Goal: Task Accomplishment & Management: Complete application form

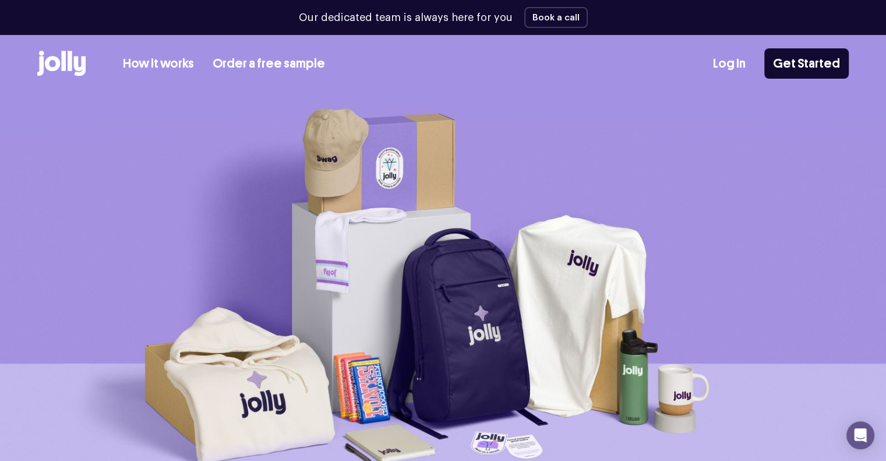
click at [741, 72] on link "Log In" at bounding box center [729, 63] width 33 height 19
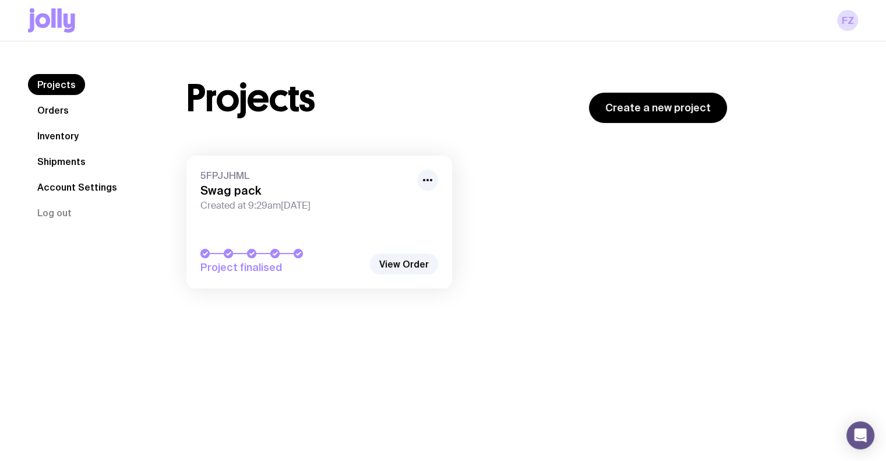
click at [59, 135] on link "Inventory" at bounding box center [58, 135] width 60 height 21
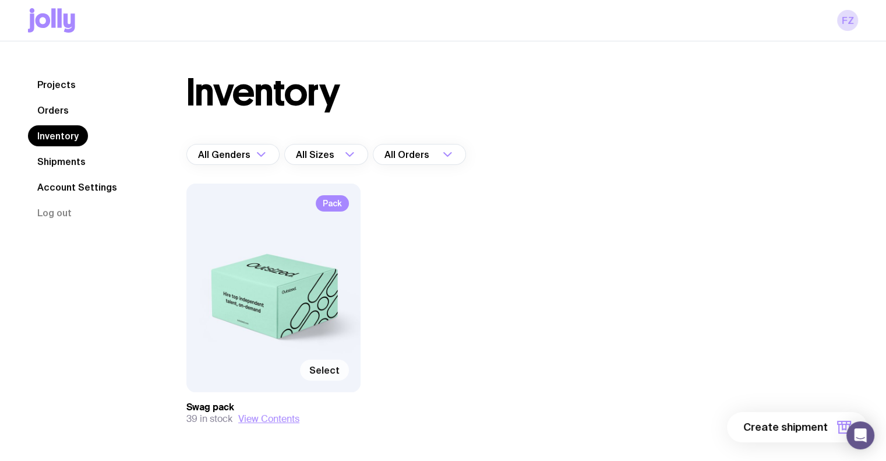
click at [326, 367] on span "Select" at bounding box center [324, 370] width 30 height 12
click at [0, 0] on input "Select" at bounding box center [0, 0] width 0 height 0
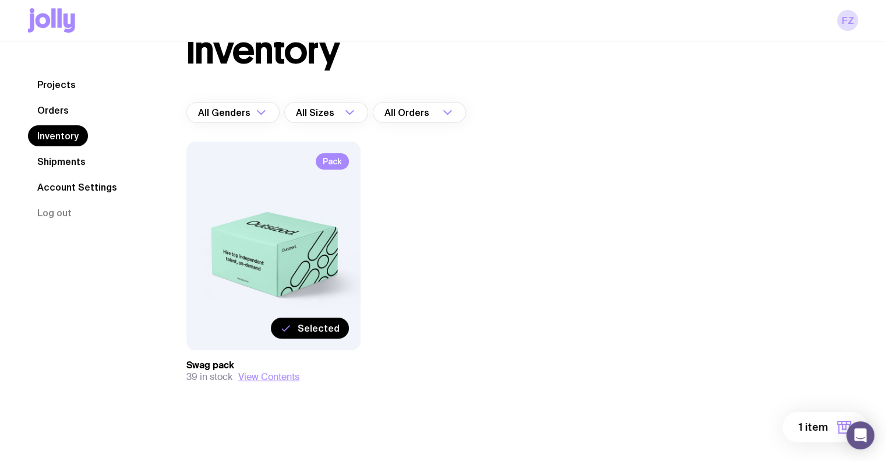
scroll to position [43, 0]
click at [843, 425] on icon "button" at bounding box center [844, 427] width 14 height 14
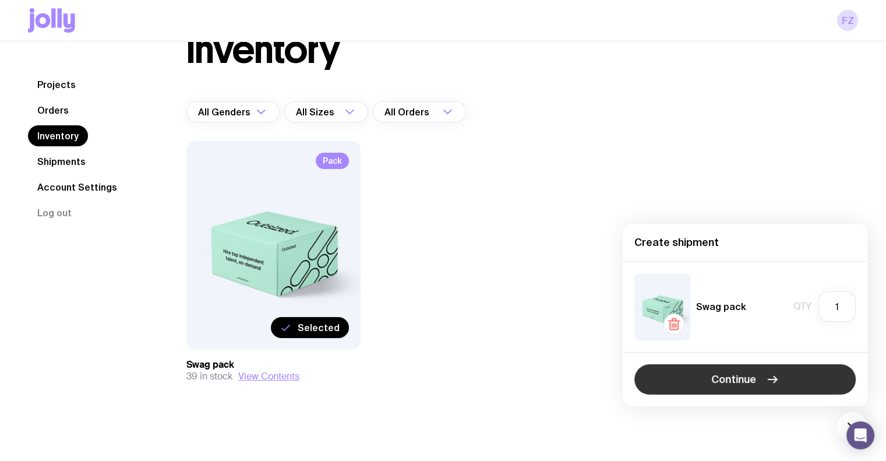
click at [740, 384] on span "Continue" at bounding box center [733, 379] width 45 height 14
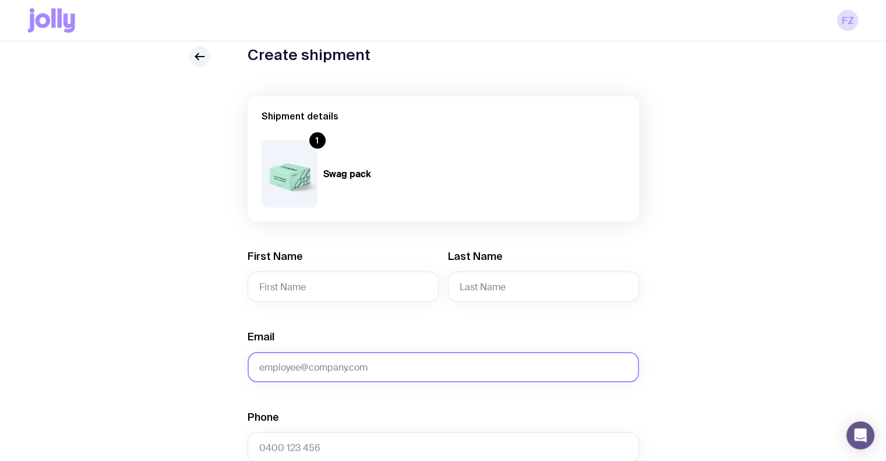
scroll to position [116, 0]
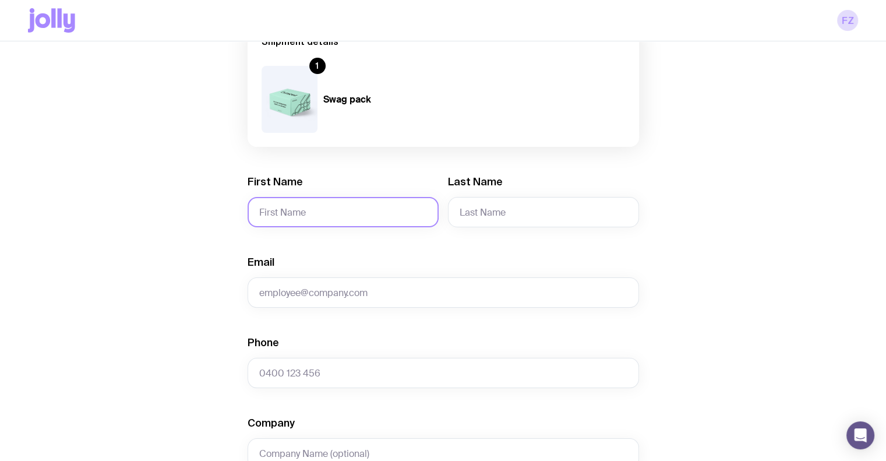
click at [291, 220] on input "First Name" at bounding box center [342, 212] width 191 height 30
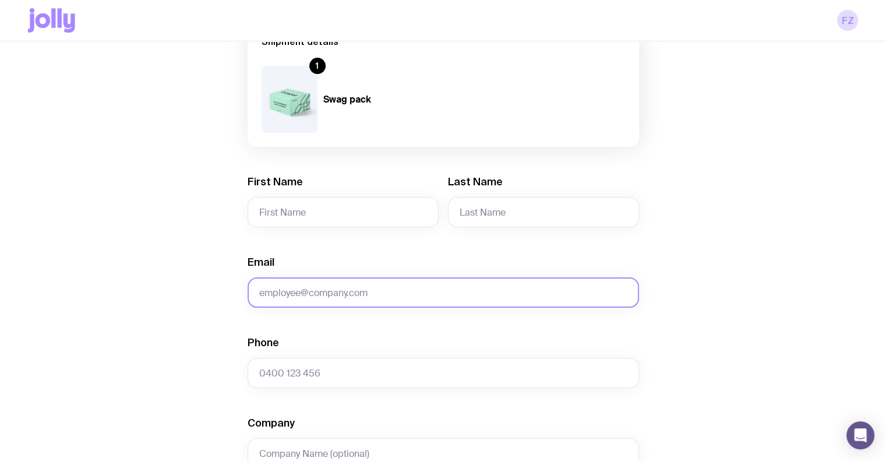
click at [305, 296] on input "Email" at bounding box center [442, 292] width 391 height 30
paste input "ATHEC PTY LTD [STREET_ADDRESS]"
type input "ATHEC PTY LTD [STREET_ADDRESS]"
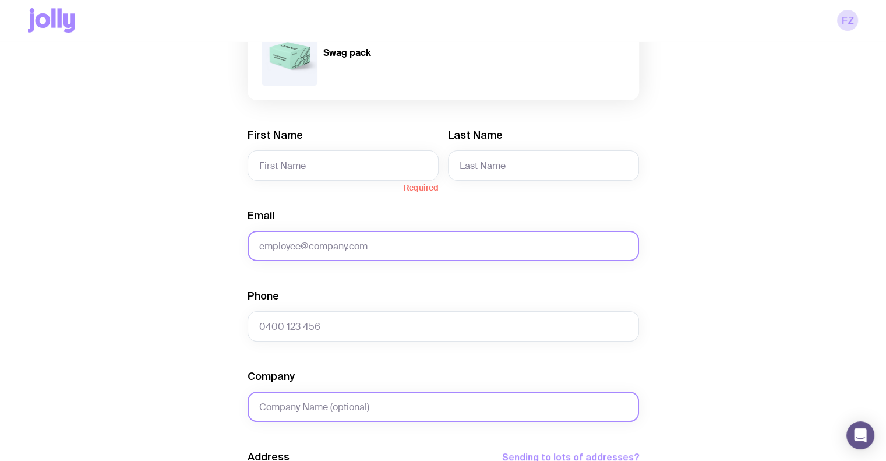
scroll to position [233, 0]
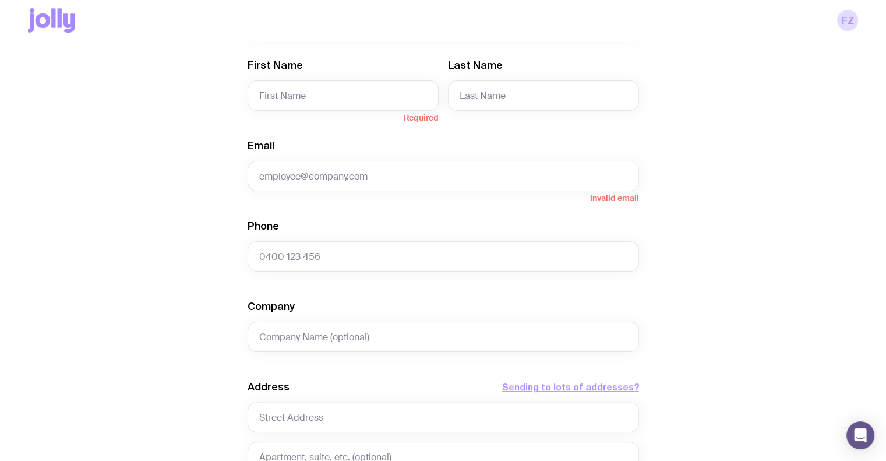
click at [116, 231] on div "Create shipment Shipment details 1 Swag pack First Name Required Last Name Emai…" at bounding box center [443, 298] width 830 height 886
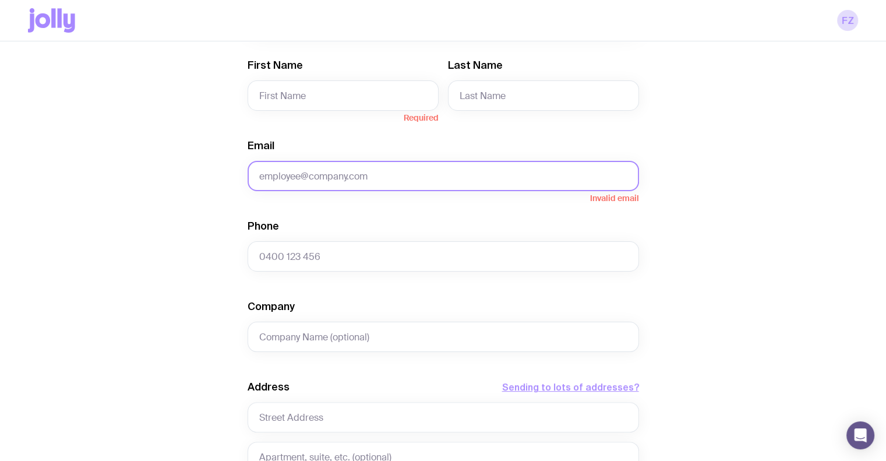
click at [294, 179] on input "Email" at bounding box center [442, 176] width 391 height 30
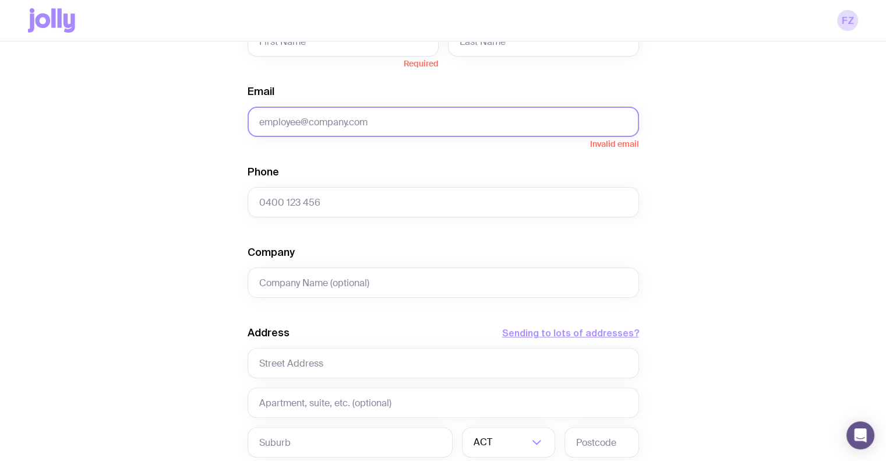
scroll to position [349, 0]
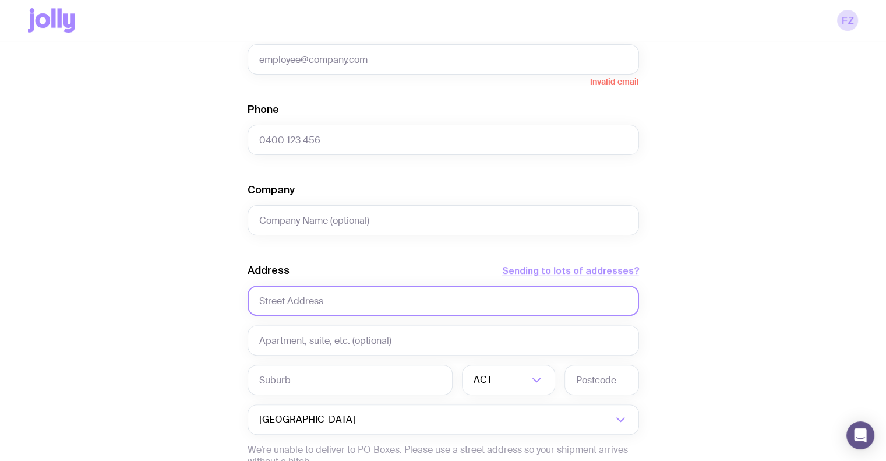
click at [293, 302] on input "text" at bounding box center [442, 300] width 391 height 30
paste input "ATHEC PTY LTD Unit 902 310-330 Oxford Street BONDI JUNCTION NSW 2022"
drag, startPoint x: 327, startPoint y: 299, endPoint x: 154, endPoint y: 291, distance: 172.6
click at [154, 291] on div "Create shipment Shipment details 1 Swag pack First Name Required Last Name Emai…" at bounding box center [443, 182] width 830 height 886
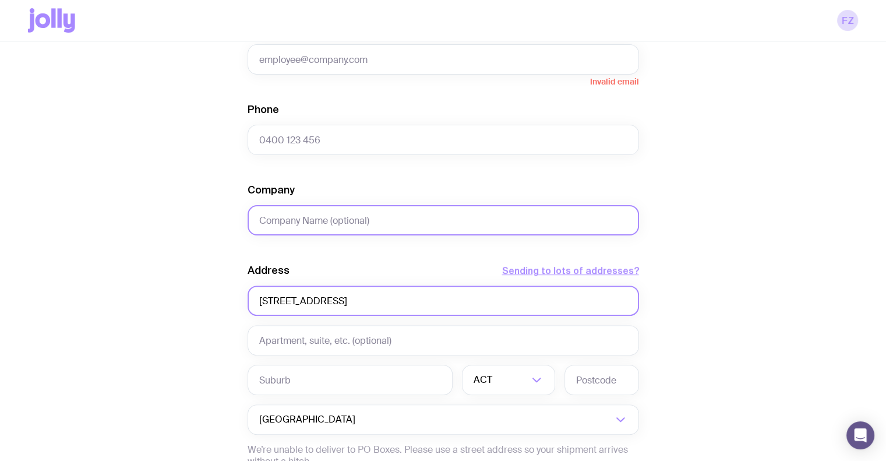
type input "Unit 902 310-330 Oxford Street BONDI JUNCTION NSW 2022"
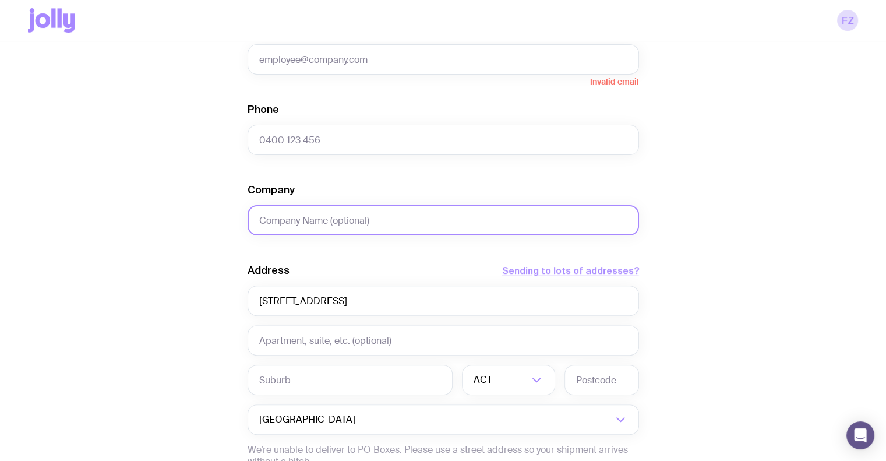
click at [315, 220] on input "Company" at bounding box center [442, 220] width 391 height 30
paste input "ATHEC PTY LTD"
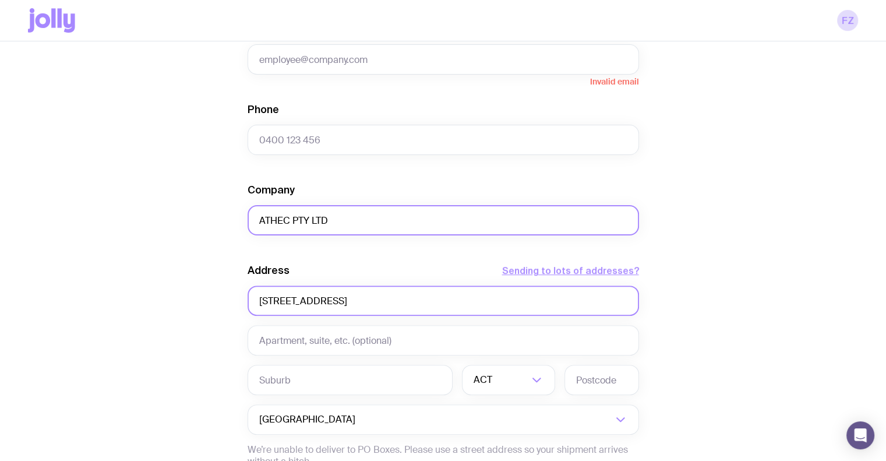
type input "ATHEC PTY LTD"
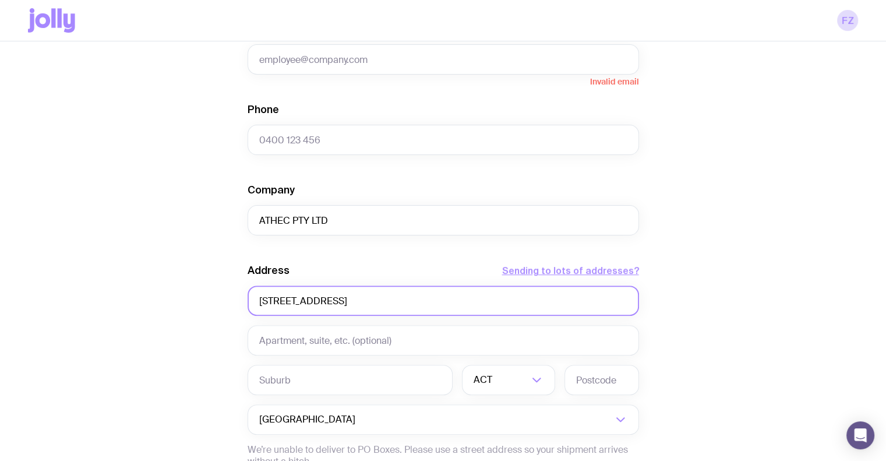
drag, startPoint x: 263, startPoint y: 299, endPoint x: 269, endPoint y: 298, distance: 5.9
click at [263, 299] on input "Unit 902 310-330 Oxford Street BONDI JUNCTION NSW 2022" at bounding box center [442, 300] width 391 height 30
drag, startPoint x: 298, startPoint y: 300, endPoint x: 249, endPoint y: 300, distance: 48.9
click at [249, 300] on input "Unit 902 310-330 Oxford Street BONDI JUNCTION NSW 2022" at bounding box center [442, 300] width 391 height 30
type input "310-330 Oxford Street BONDI JUNCTION NSW 2022"
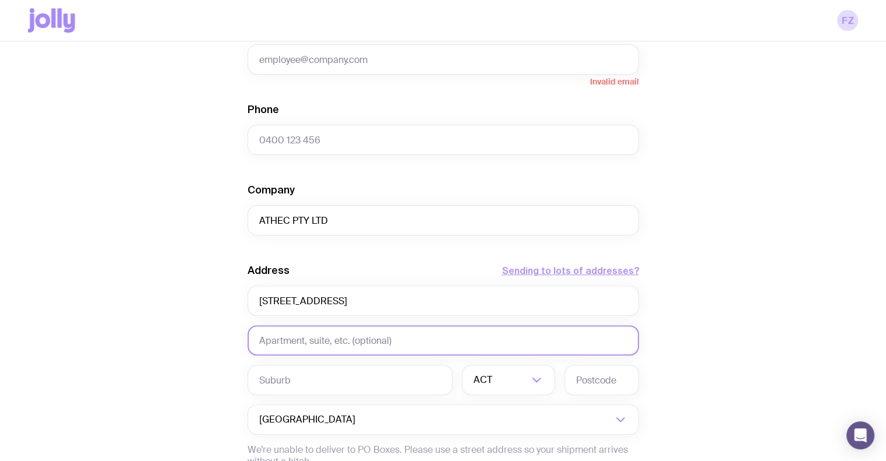
click at [291, 335] on input "text" at bounding box center [442, 340] width 391 height 30
paste input "Unit 902"
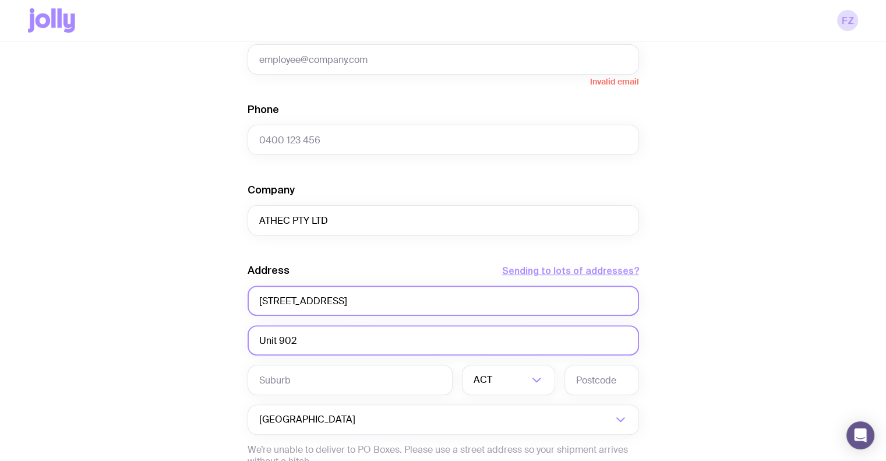
type input "Unit 902"
click at [263, 296] on input "310-330 Oxford Street BONDI JUNCTION NSW 2022" at bounding box center [442, 300] width 391 height 30
drag, startPoint x: 356, startPoint y: 300, endPoint x: 434, endPoint y: 300, distance: 77.4
click at [434, 300] on input "310-330 Oxford Street BONDI JUNCTION NSW 2022" at bounding box center [442, 300] width 391 height 30
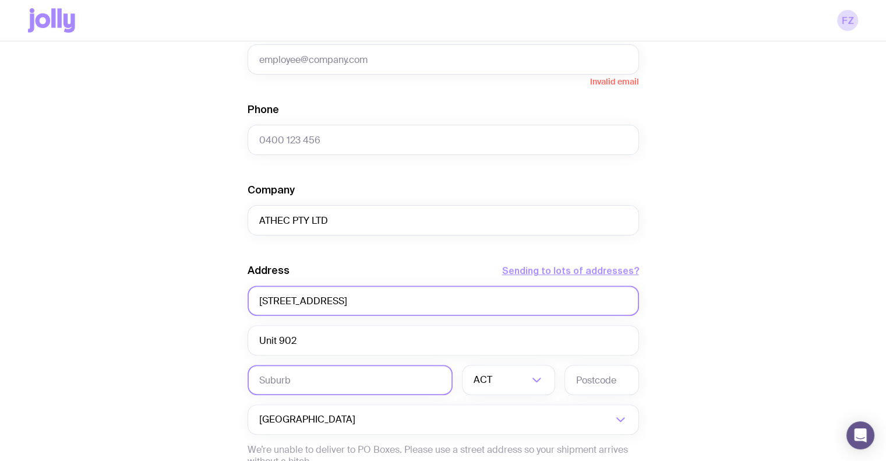
type input "310-330 Oxford Street NSW 2022"
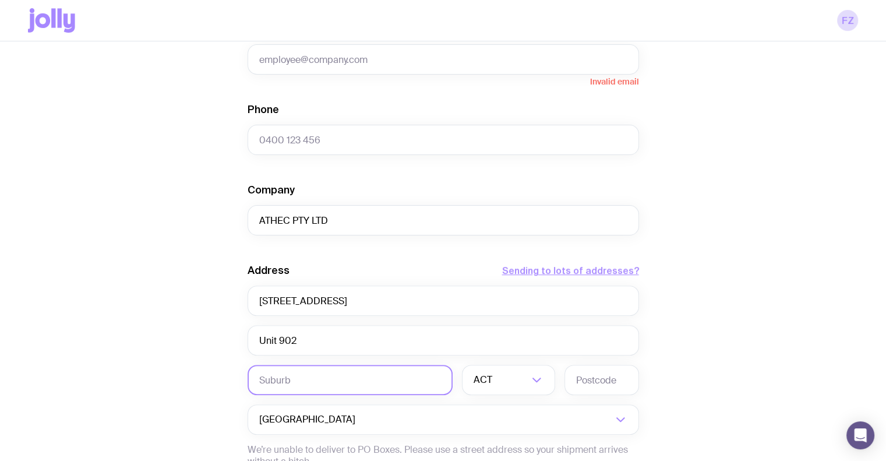
click at [331, 380] on input "text" at bounding box center [349, 380] width 205 height 30
paste input "BONDI JUNCTION"
click at [265, 381] on input "BONDI JUNCTION" at bounding box center [349, 380] width 205 height 30
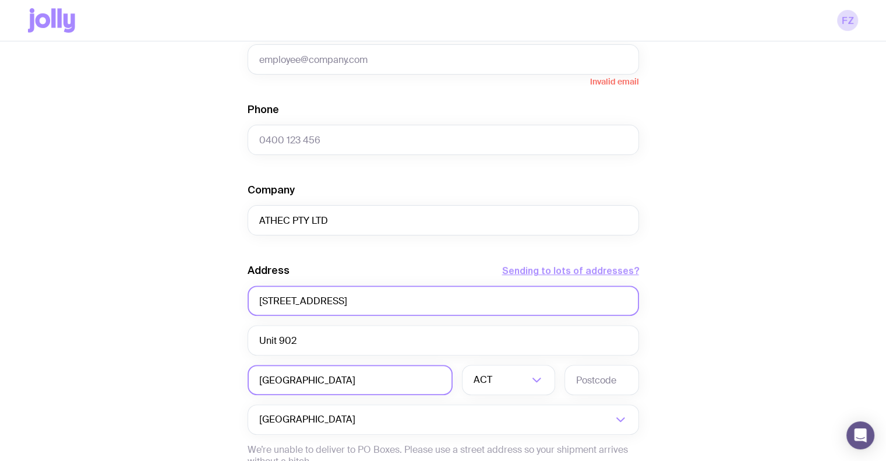
type input "Bondi Junction"
click at [398, 300] on input "310-330 Oxford Street NSW 2022" at bounding box center [442, 300] width 391 height 30
type input "310-330 Oxford Street NSW"
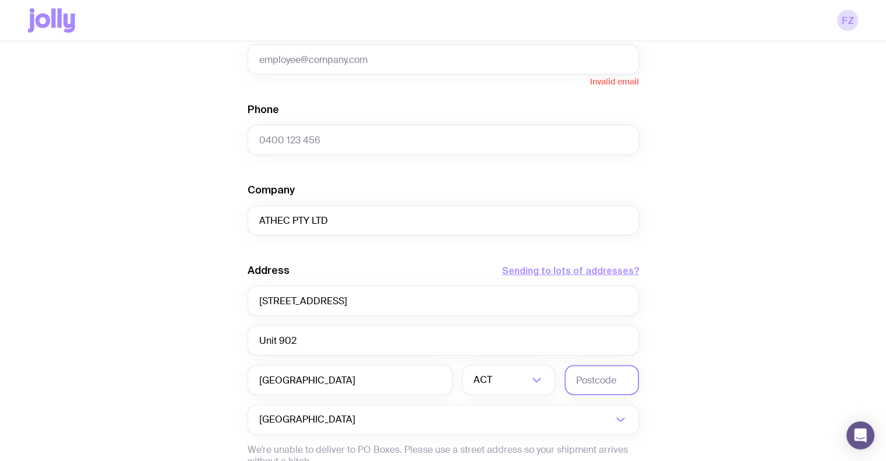
click at [599, 382] on input "text" at bounding box center [601, 380] width 75 height 30
paste input "2022"
type input "2022"
click at [515, 379] on input "Search for option" at bounding box center [511, 380] width 34 height 30
click at [503, 437] on li "NSW" at bounding box center [508, 440] width 92 height 25
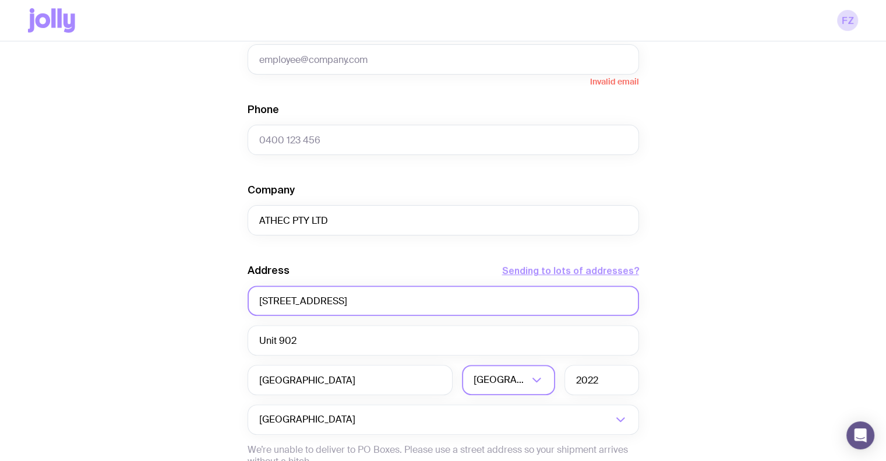
click at [371, 296] on input "310-330 Oxford Street NSW" at bounding box center [442, 300] width 391 height 30
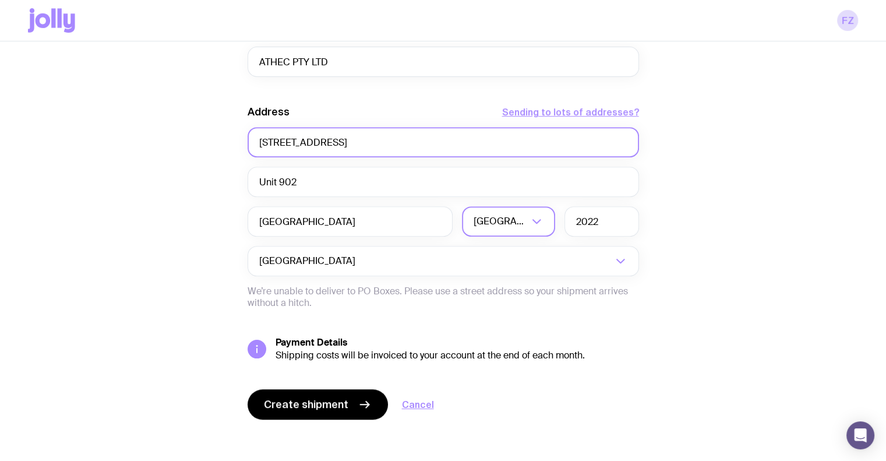
scroll to position [512, 0]
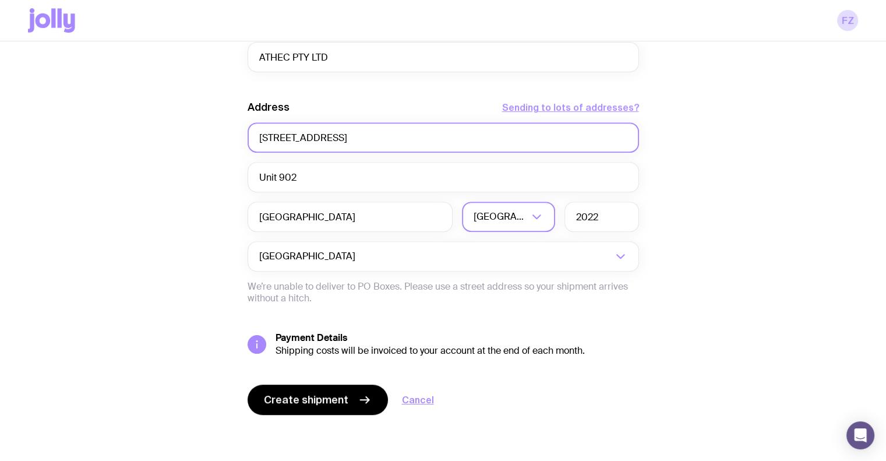
type input "310-330 Oxford Street"
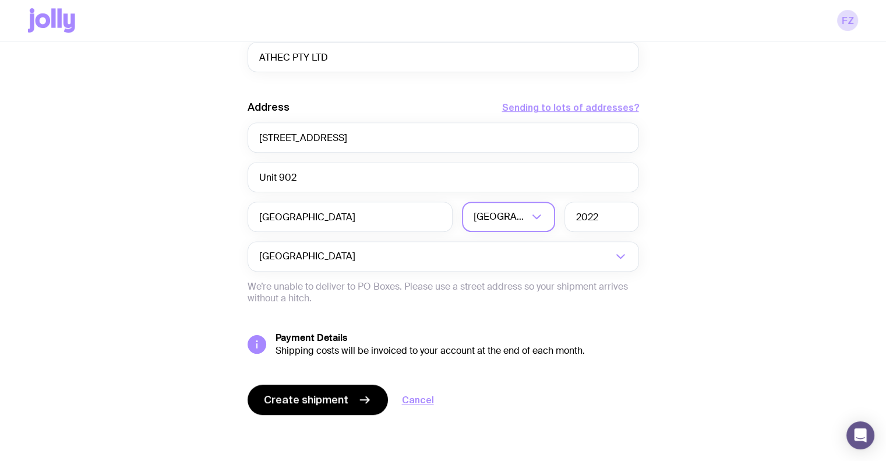
click at [734, 209] on div "Create shipment Shipment details 1 Swag pack First Name Required Last Name Emai…" at bounding box center [443, 19] width 830 height 886
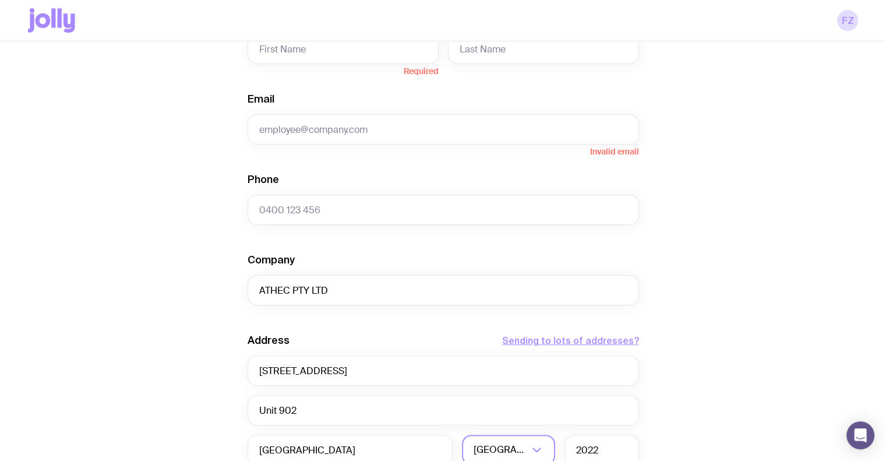
scroll to position [221, 0]
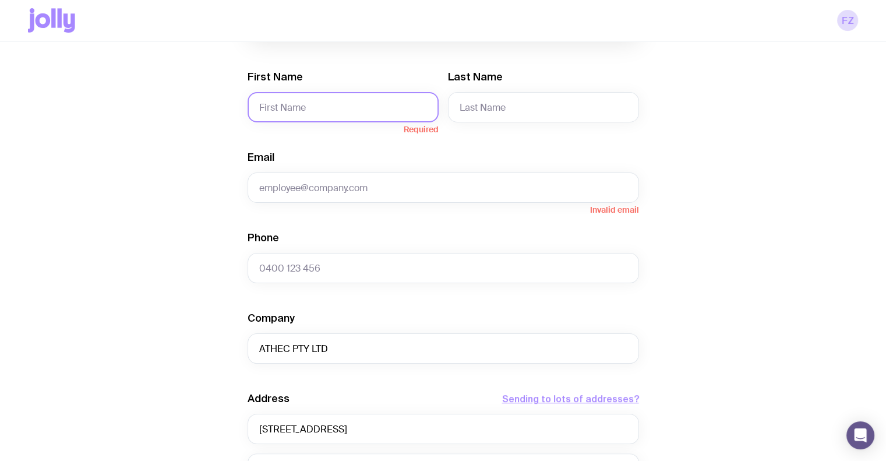
click at [292, 107] on input "First Name" at bounding box center [342, 107] width 191 height 30
paste input "Chris von Dadelszen"
drag, startPoint x: 285, startPoint y: 107, endPoint x: 450, endPoint y: 109, distance: 164.2
click at [450, 109] on div "First Name Chris von Dadelszen Last Name" at bounding box center [442, 96] width 391 height 52
type input "Chris"
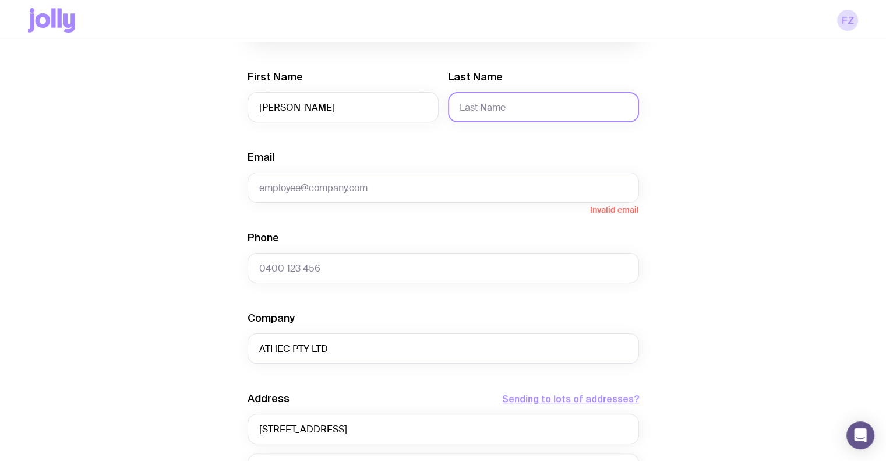
click at [487, 105] on input "Last Name" at bounding box center [543, 107] width 191 height 30
paste input "von Dadelszen"
type input "von Dadelszen"
click at [119, 147] on div "Create shipment Shipment details 1 Swag pack First Name Chris Last Name von Dad…" at bounding box center [443, 310] width 830 height 886
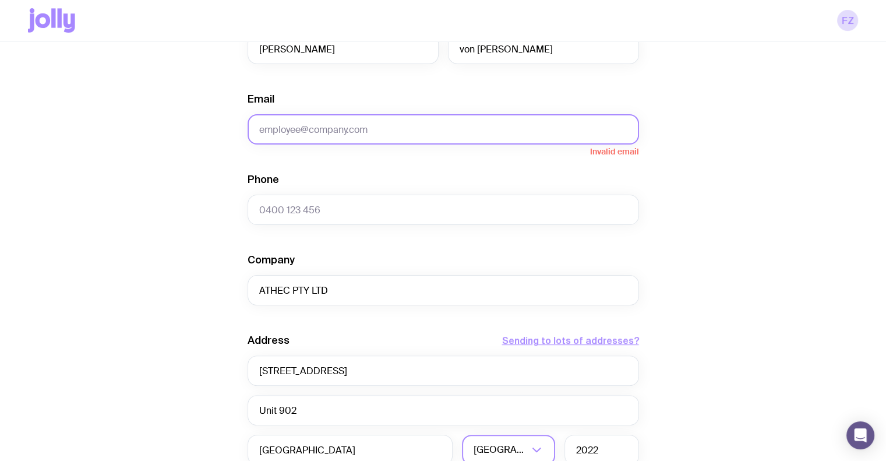
click at [407, 133] on input "Email" at bounding box center [442, 129] width 391 height 30
paste input "chrisvond@gmail.com"
type input "chrisvond@gmail.com"
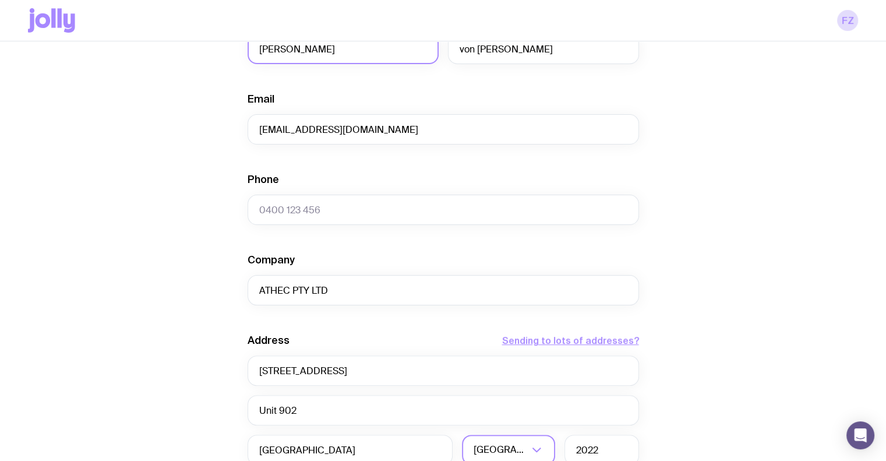
drag, startPoint x: 298, startPoint y: 49, endPoint x: 201, endPoint y: 55, distance: 96.3
click at [202, 53] on div "Create shipment Shipment details 1 Swag pack First Name Chris Last Name von Dad…" at bounding box center [443, 251] width 830 height 886
paste input "topher"
type input "Christopher"
click at [292, 209] on input "Phone" at bounding box center [442, 209] width 391 height 30
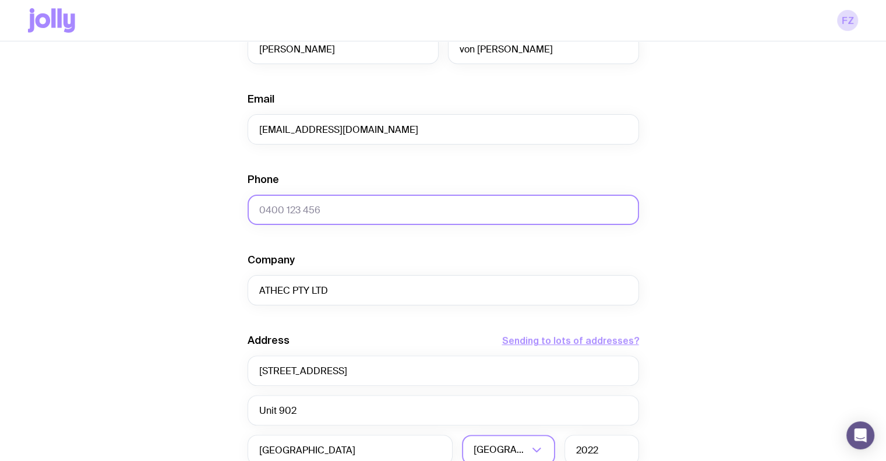
paste input "+61401189801"
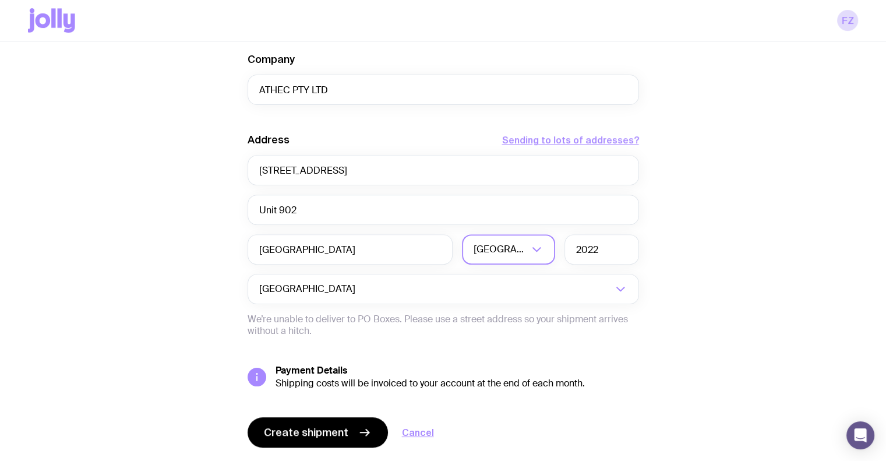
scroll to position [512, 0]
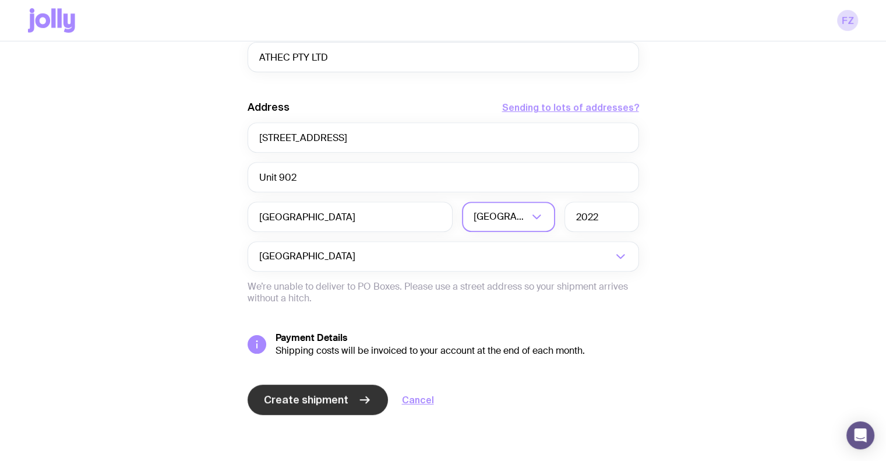
type input "+61401189801"
click at [318, 399] on span "Create shipment" at bounding box center [306, 399] width 84 height 14
